Goal: Transaction & Acquisition: Purchase product/service

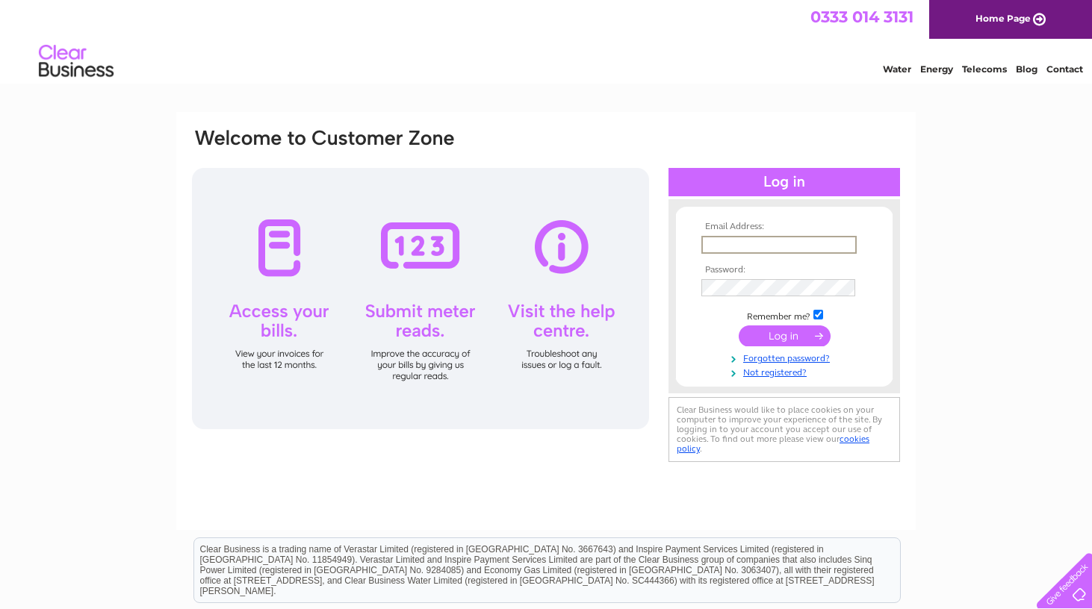
type input "eva@ycluk.com"
click at [784, 335] on input "submit" at bounding box center [785, 336] width 92 height 21
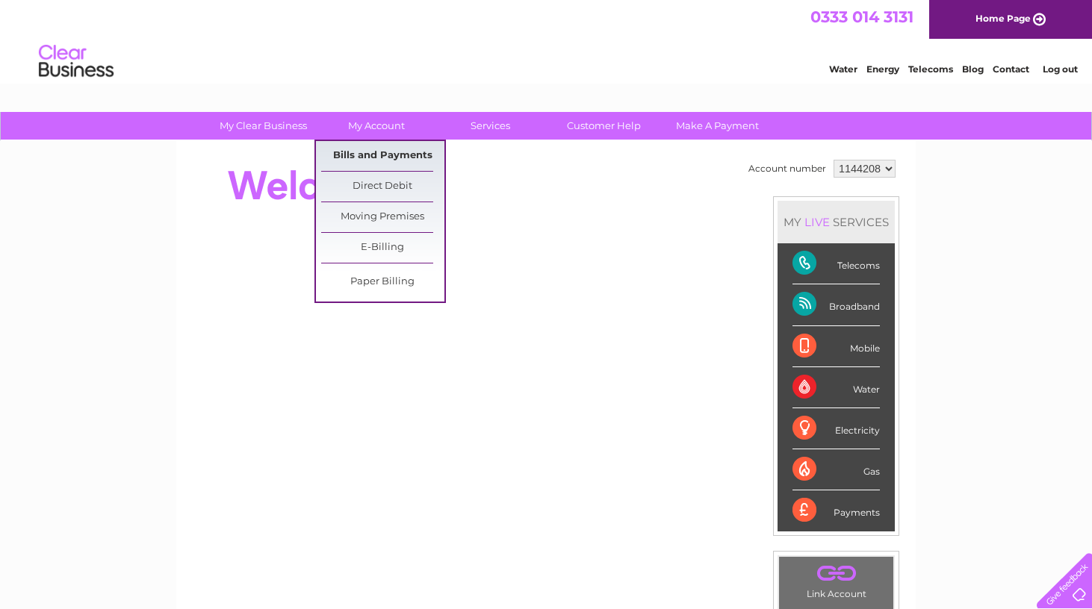
click at [359, 150] on link "Bills and Payments" at bounding box center [382, 156] width 123 height 30
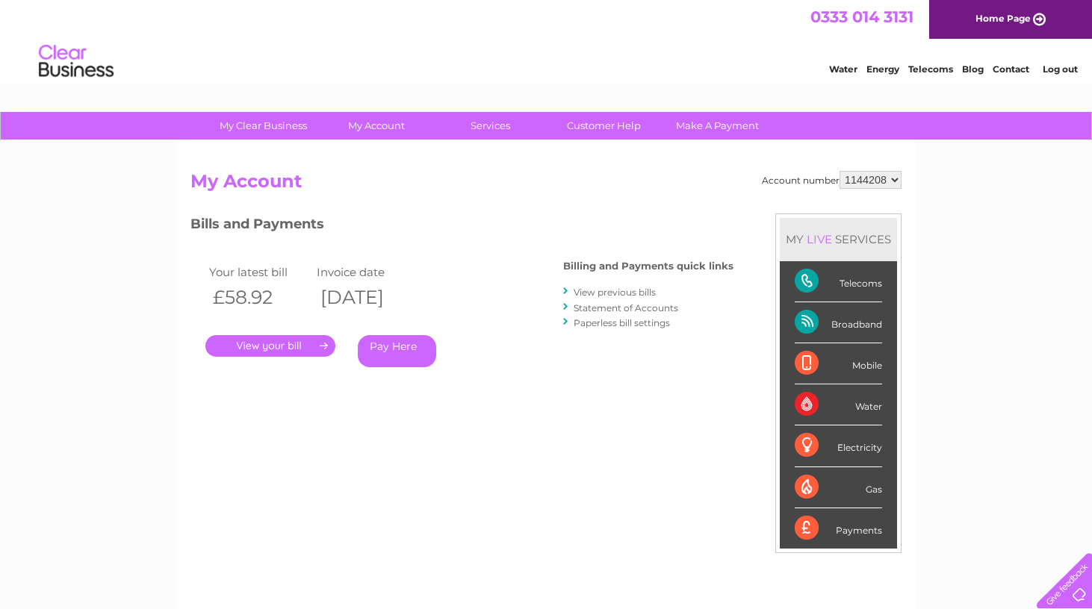
click at [398, 355] on link "Pay Here" at bounding box center [397, 351] width 78 height 32
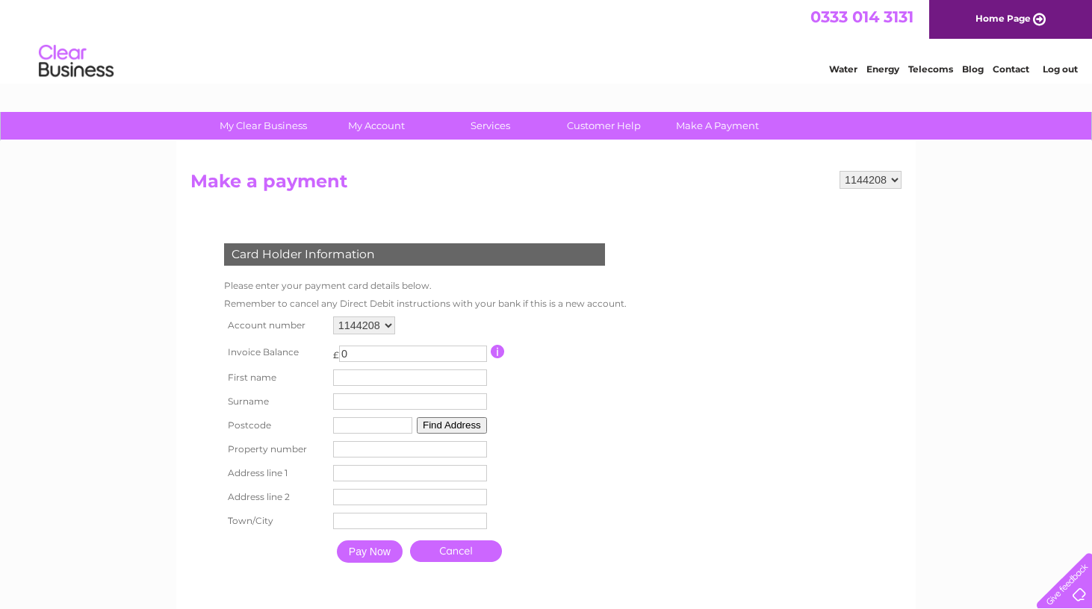
click at [358, 350] on input "0" at bounding box center [413, 354] width 148 height 16
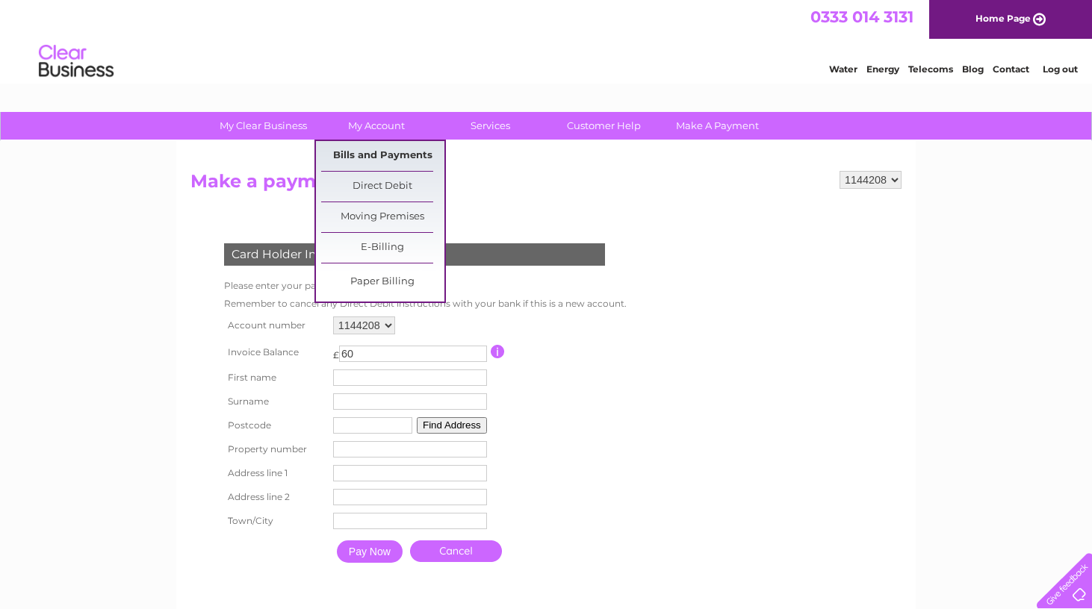
type input "60"
click at [356, 157] on link "Bills and Payments" at bounding box center [382, 156] width 123 height 30
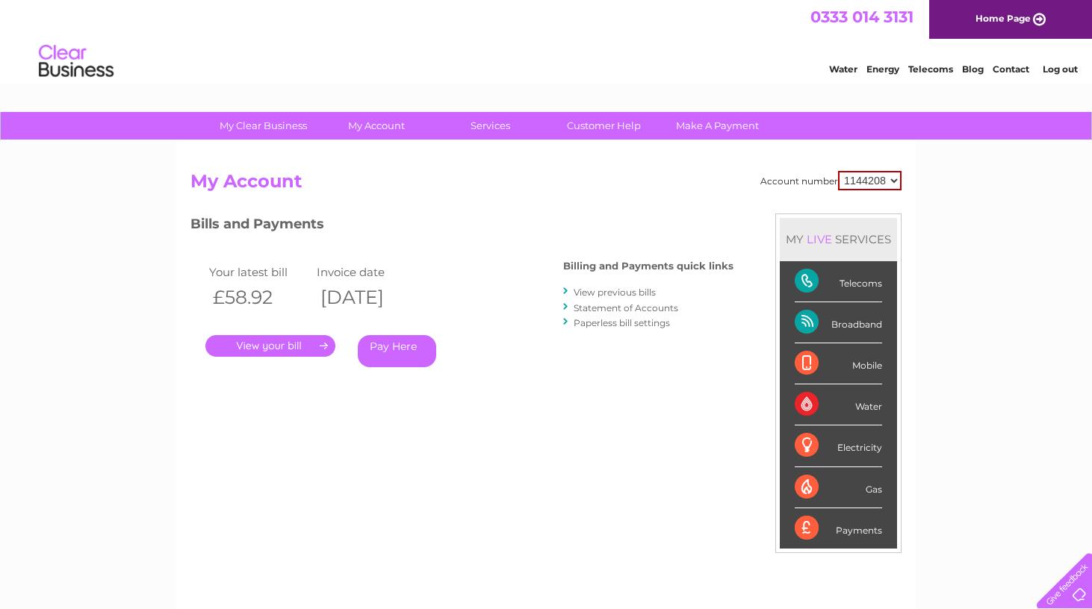
click at [385, 347] on link "Pay Here" at bounding box center [397, 351] width 78 height 32
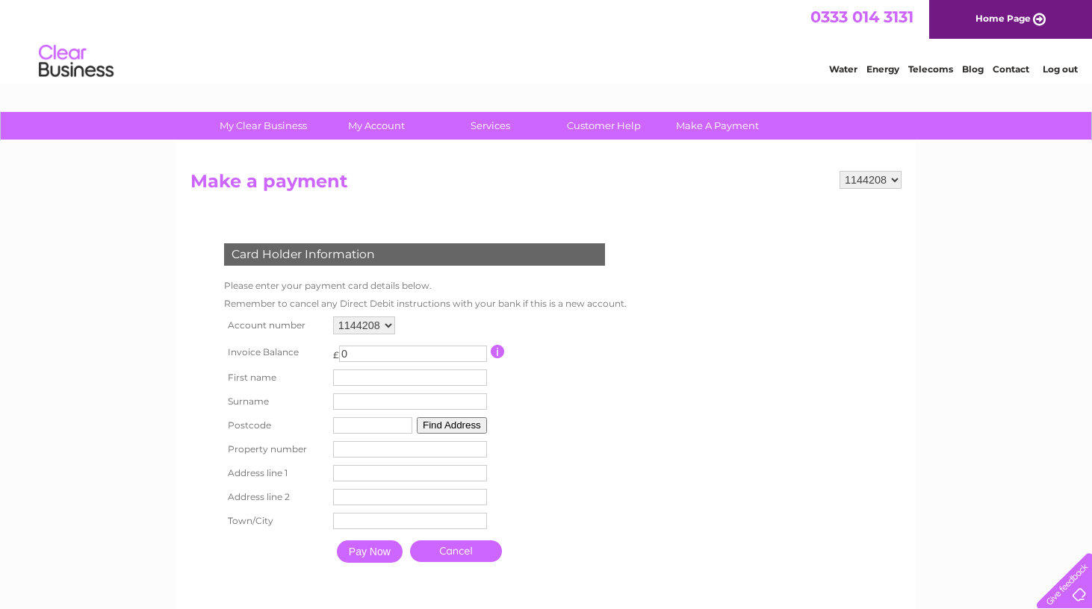
click at [385, 347] on input "0" at bounding box center [413, 354] width 148 height 16
type input "58.92"
type input "eva"
type input "nicolaou"
click at [585, 490] on table "Account number 1144208 Invoice Balance £ 58.92 First name eva Surname" at bounding box center [423, 442] width 407 height 259
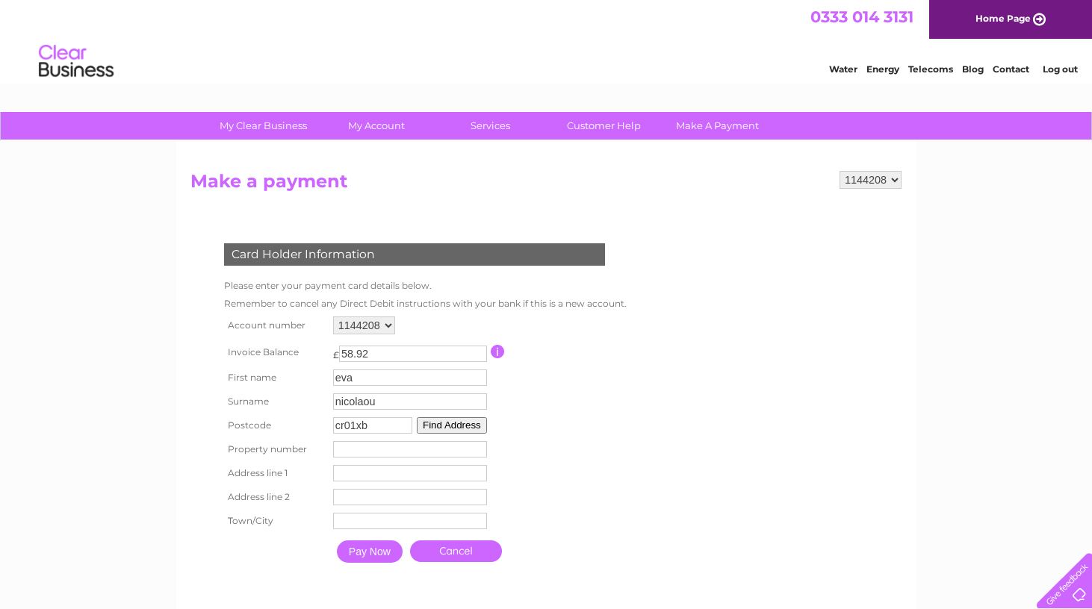
type input "cr01xb"
click at [449, 431] on button "Find Address" at bounding box center [452, 425] width 70 height 16
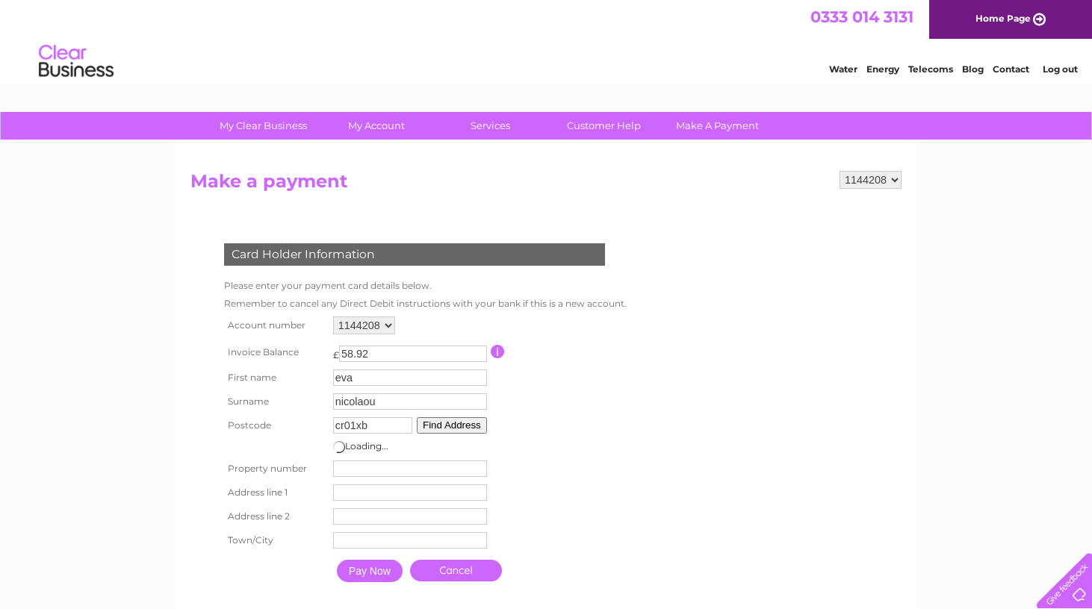
click at [547, 426] on table "Account number 1144208 Invoice Balance £ 58.92 First name eva Surname" at bounding box center [421, 451] width 403 height 277
click at [541, 432] on table "Account number 1144208 Invoice Balance £ 58.92 First name eva Surname" at bounding box center [421, 451] width 403 height 277
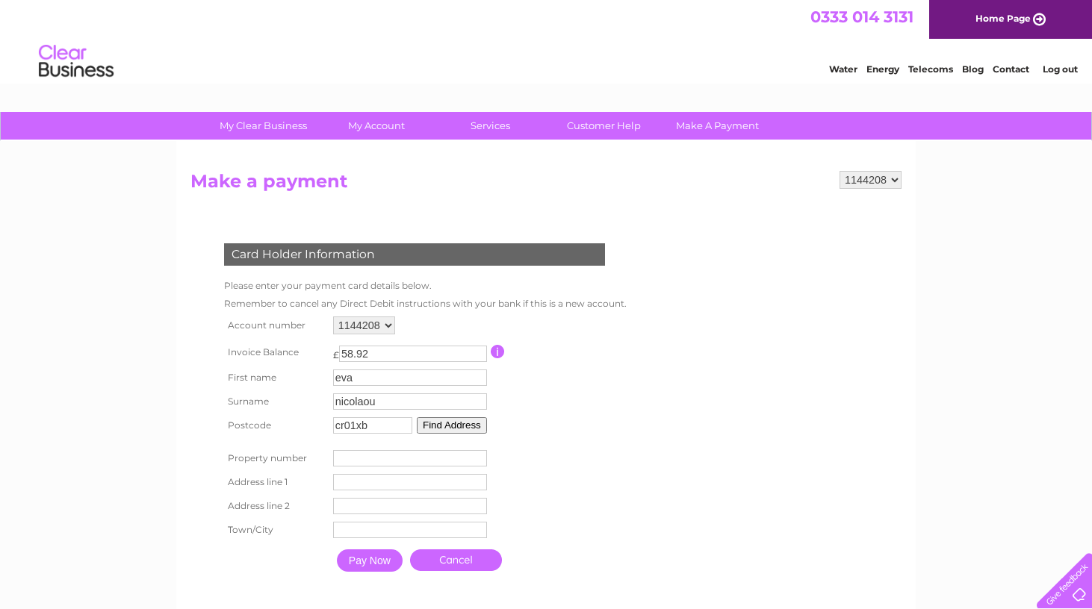
click at [364, 459] on input "number" at bounding box center [410, 458] width 154 height 16
type input "1151"
type input "whitgift centre"
type input "croydon"
click at [568, 530] on table "Account number 1144208 Invoice Balance £ 58.92 First name eva Surname 1151" at bounding box center [423, 447] width 407 height 268
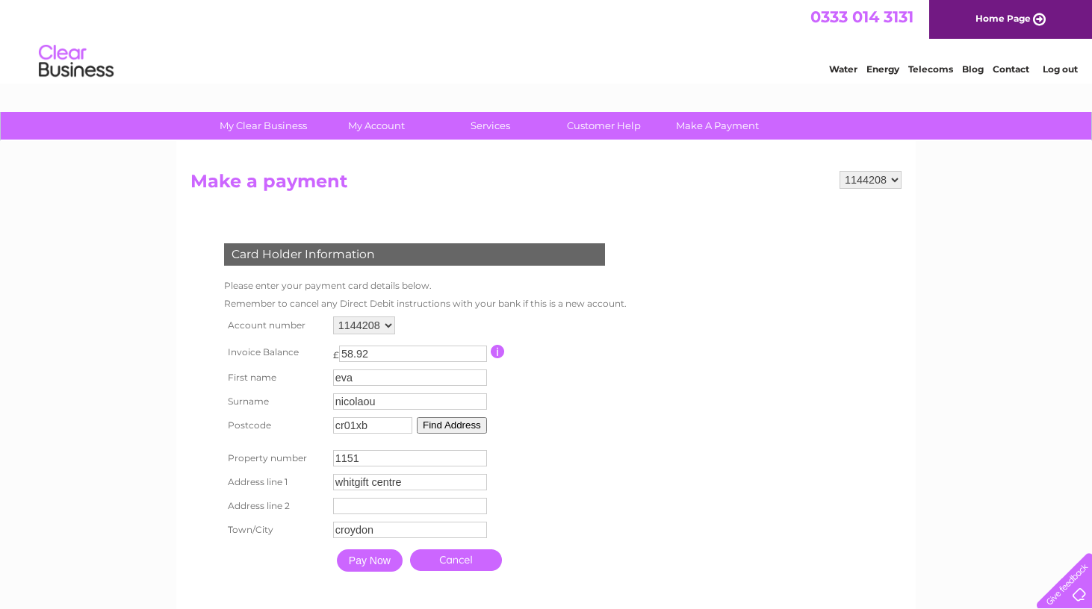
click at [373, 565] on input "Pay Now" at bounding box center [370, 561] width 66 height 22
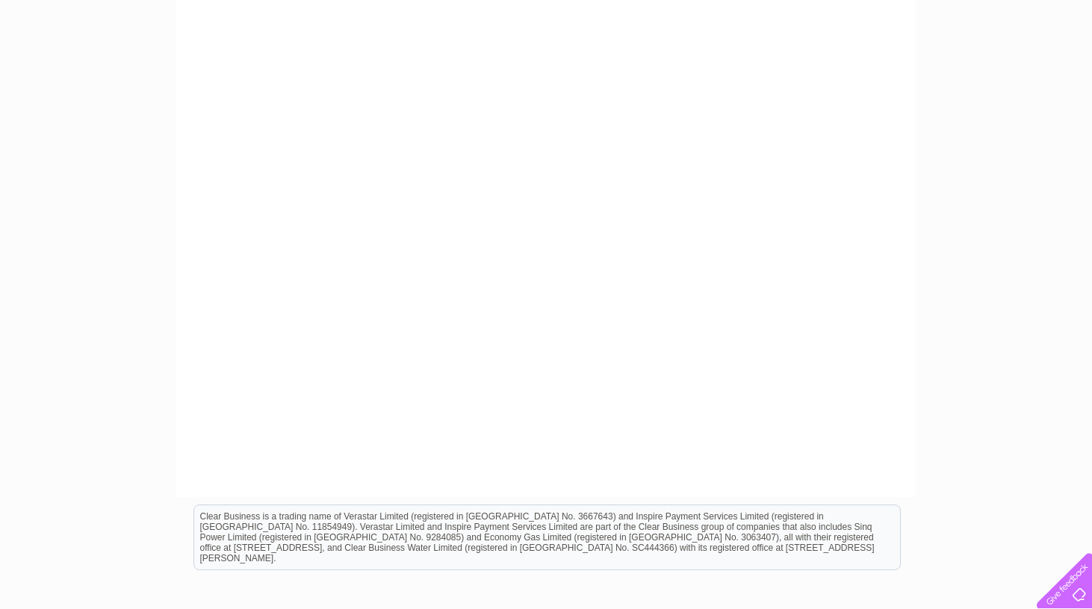
scroll to position [405, 0]
